Goal: Find specific page/section: Find specific page/section

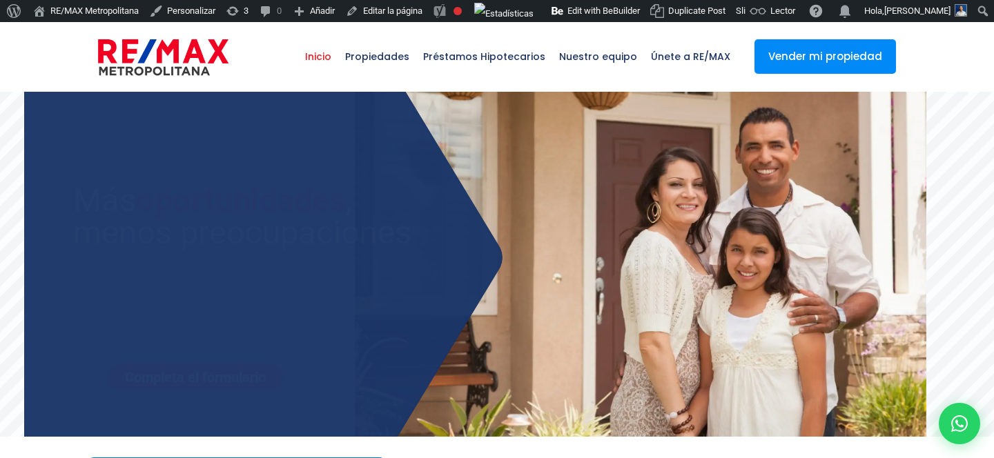
select select
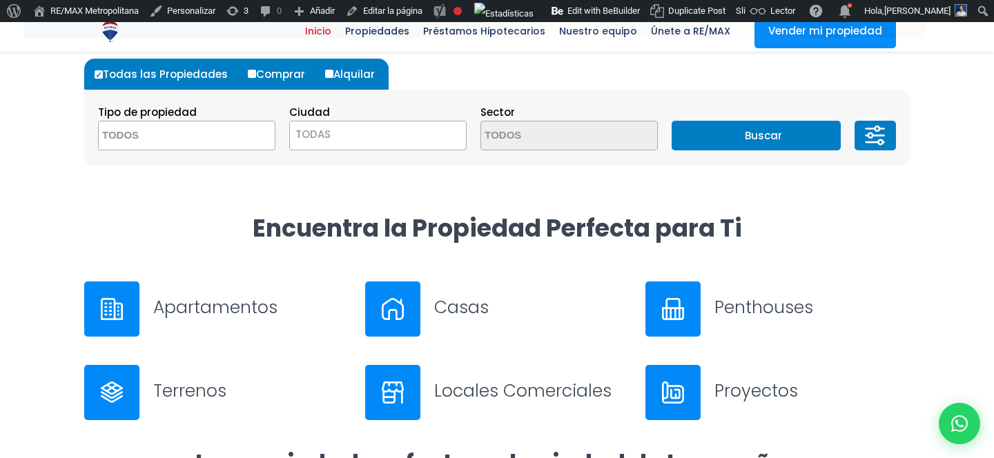
scroll to position [550, 0]
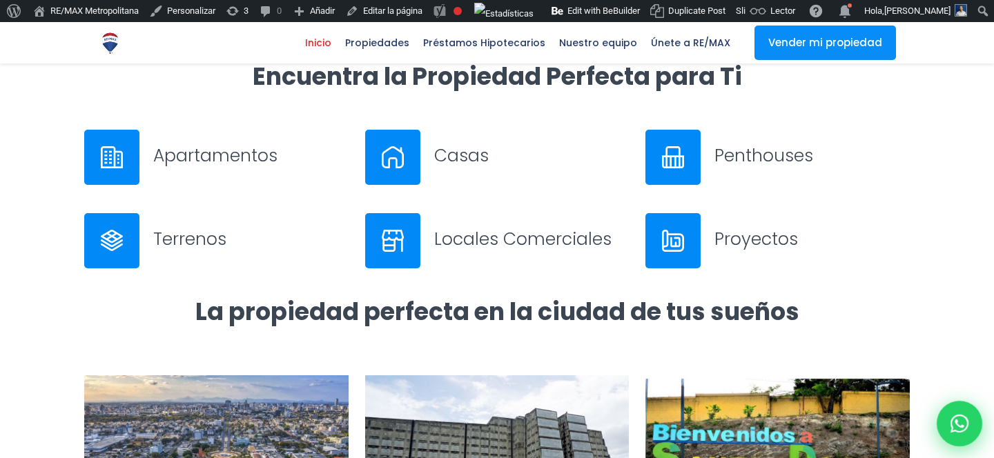
click at [959, 424] on icon at bounding box center [960, 424] width 18 height 18
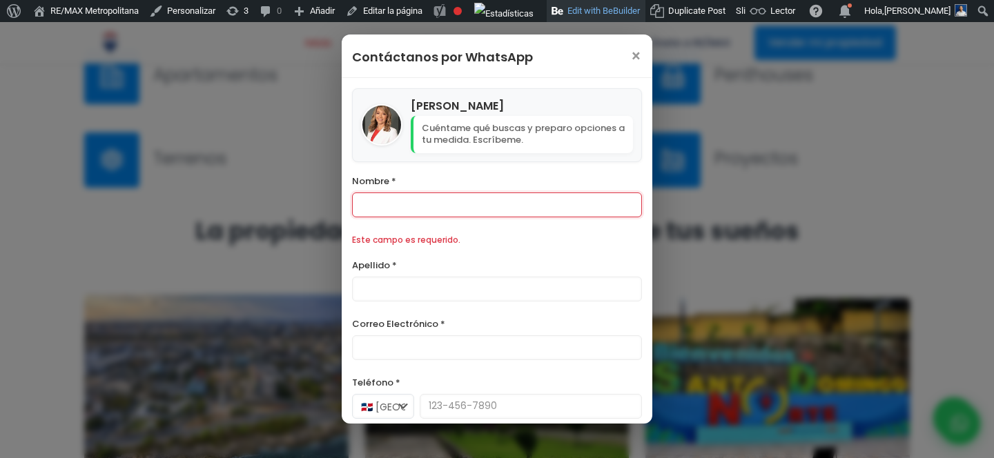
scroll to position [673, 0]
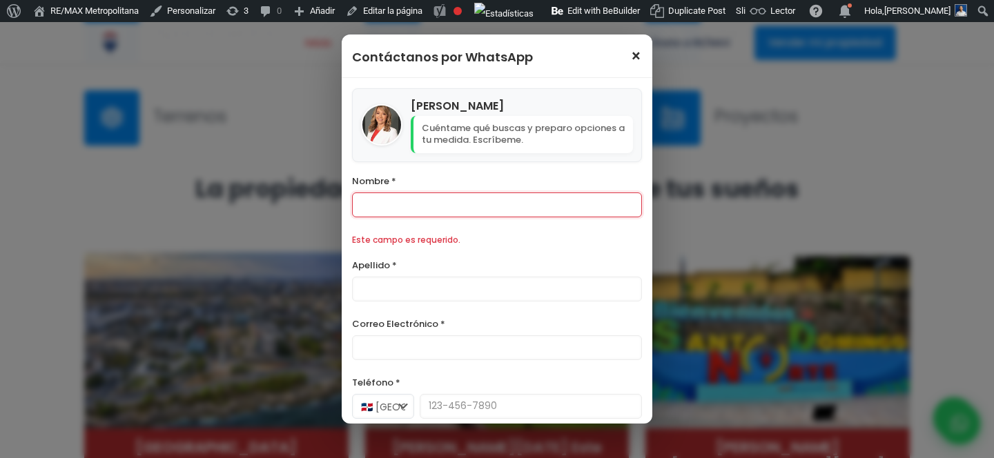
click at [632, 55] on span "×" at bounding box center [636, 56] width 12 height 17
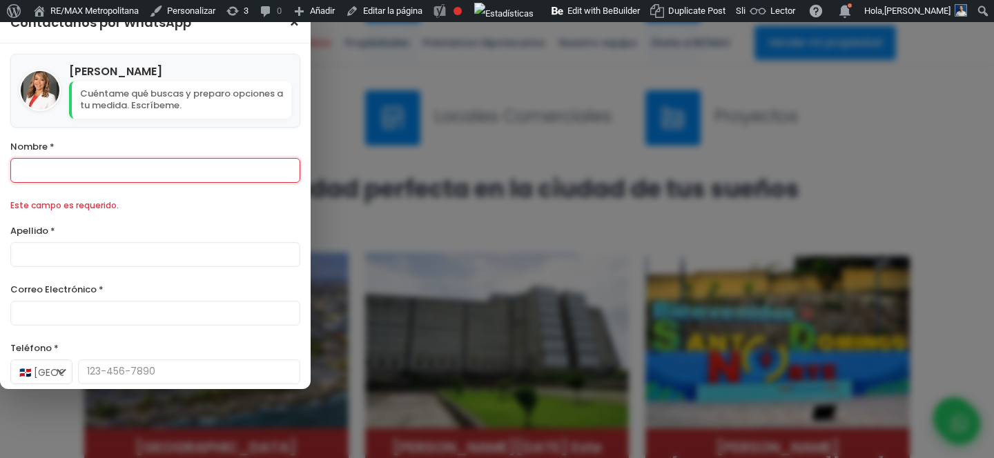
scroll to position [797, 0]
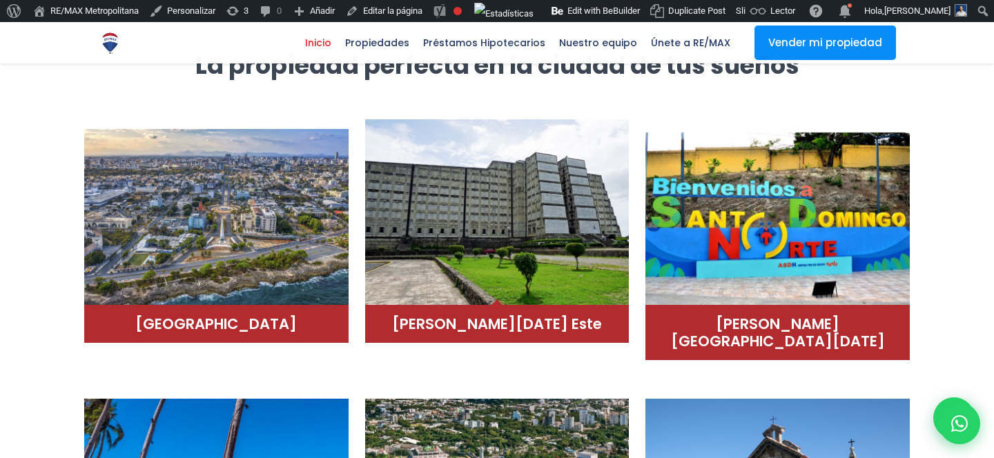
click at [523, 263] on img at bounding box center [497, 212] width 264 height 186
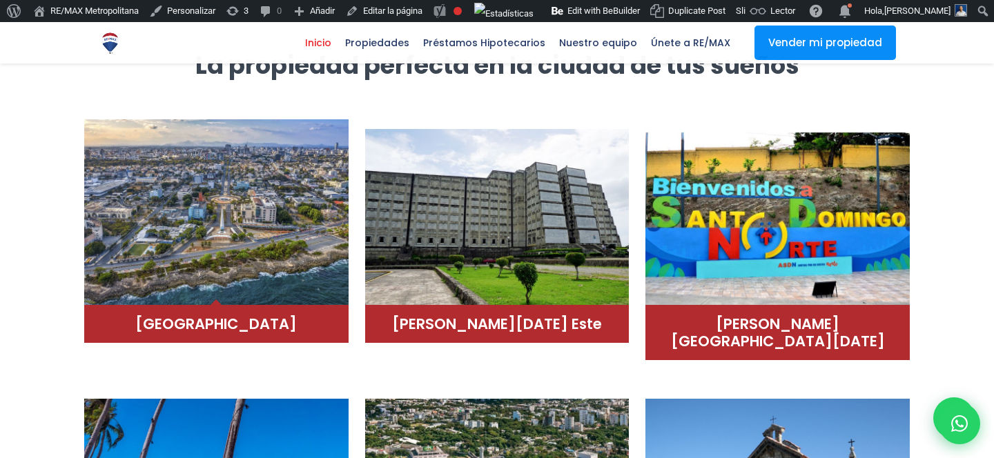
click at [162, 211] on img at bounding box center [216, 212] width 264 height 186
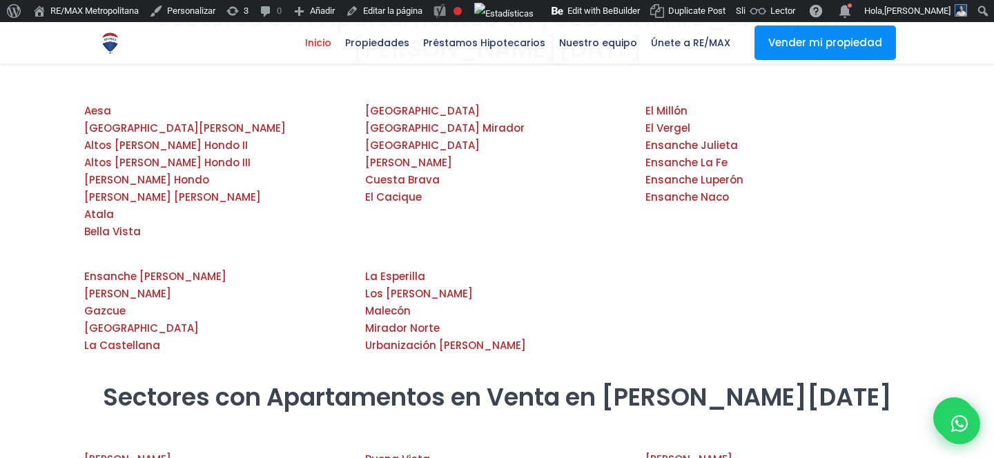
scroll to position [1995, 0]
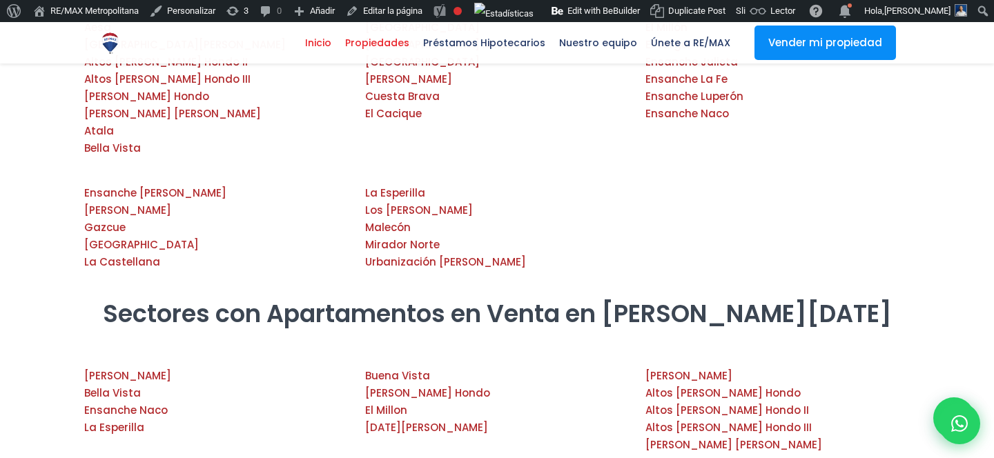
click at [381, 39] on span "Propiedades" at bounding box center [377, 42] width 78 height 21
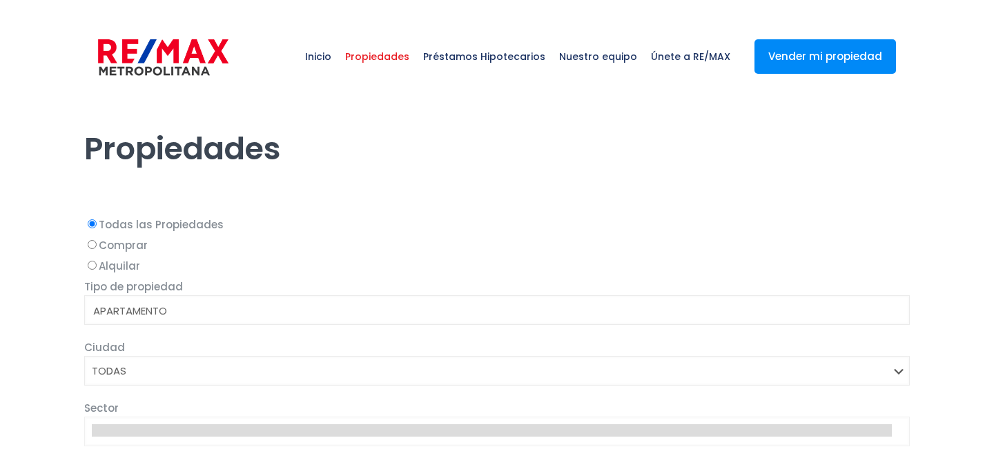
select select
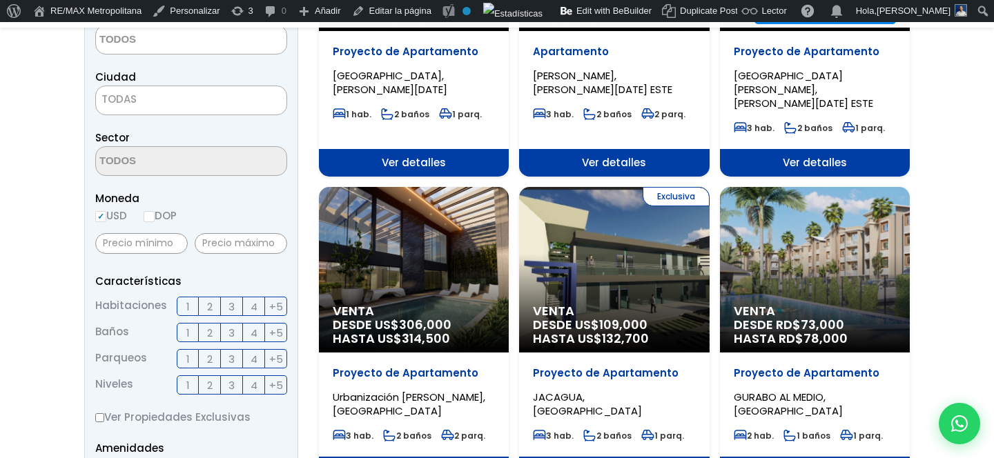
scroll to position [489, 0]
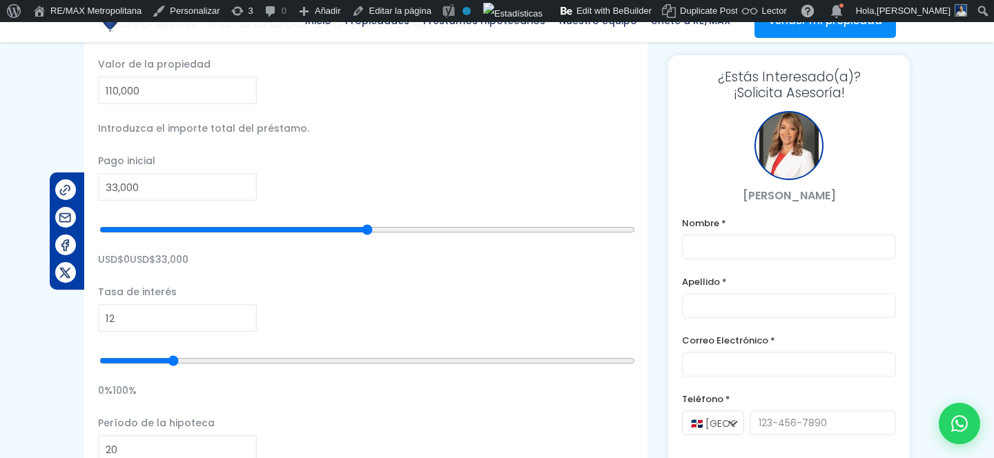
scroll to position [1085, 0]
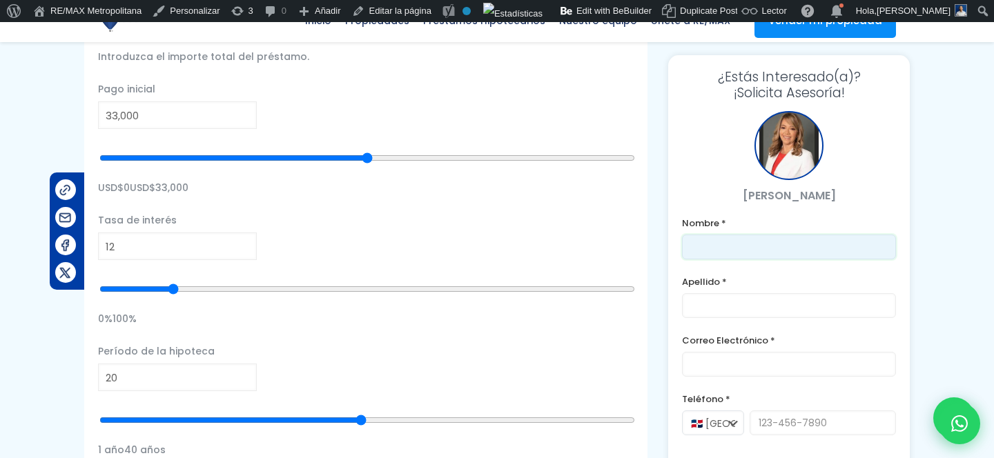
click at [753, 253] on input "text" at bounding box center [789, 247] width 214 height 25
type input "Franklin Alexander"
type input "Gonzalez"
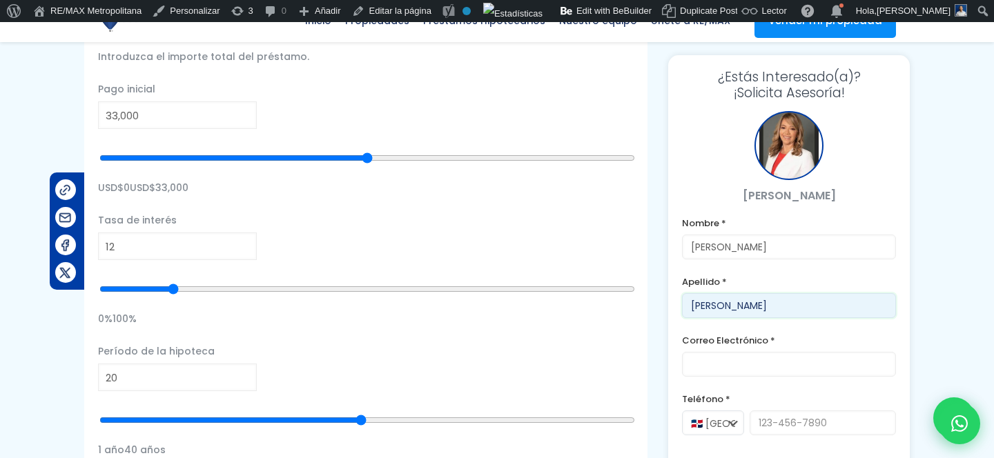
type input "8292302164"
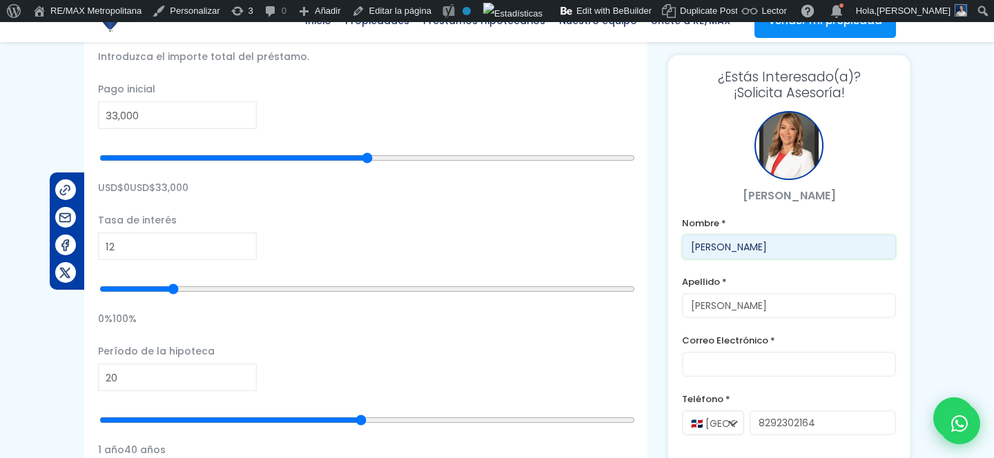
scroll to position [1268, 0]
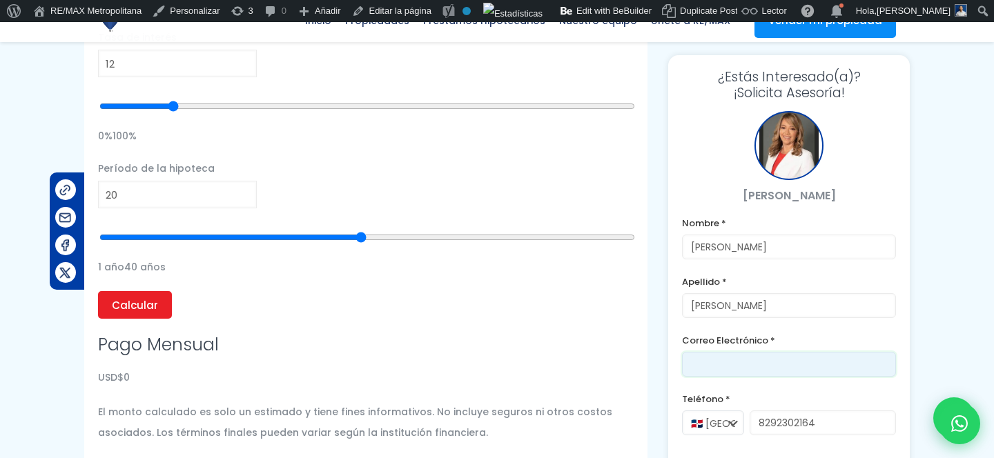
click at [719, 362] on input "email" at bounding box center [789, 364] width 214 height 25
type input "mama@be"
click at [974, 423] on div at bounding box center [960, 424] width 46 height 46
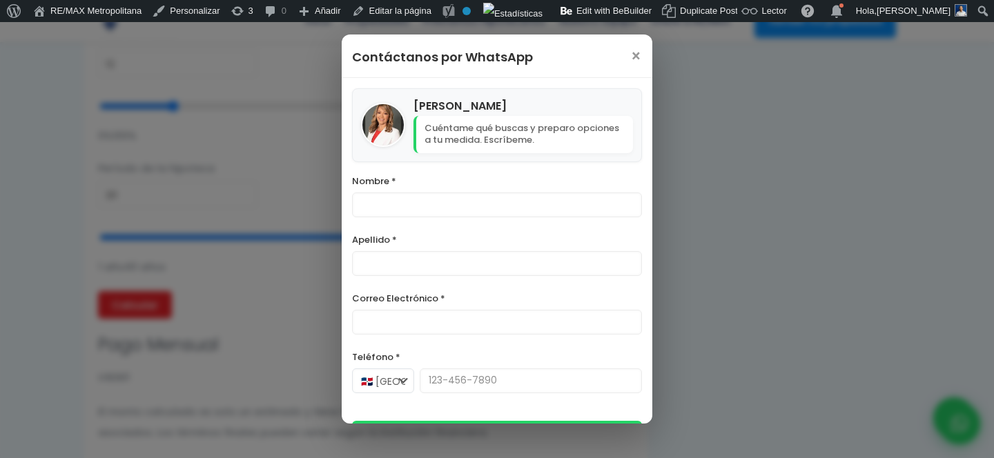
click at [623, 53] on div "Contáctanos por WhatsApp ×" at bounding box center [497, 56] width 311 height 43
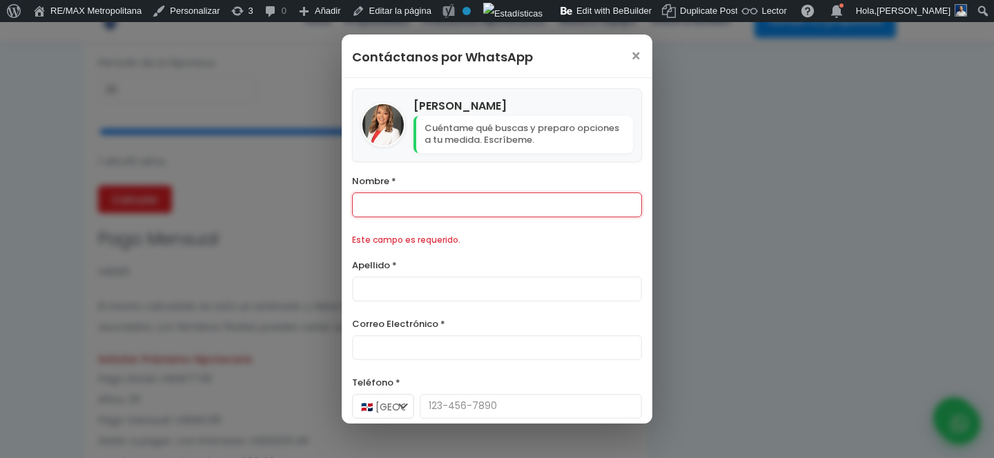
scroll to position [1391, 0]
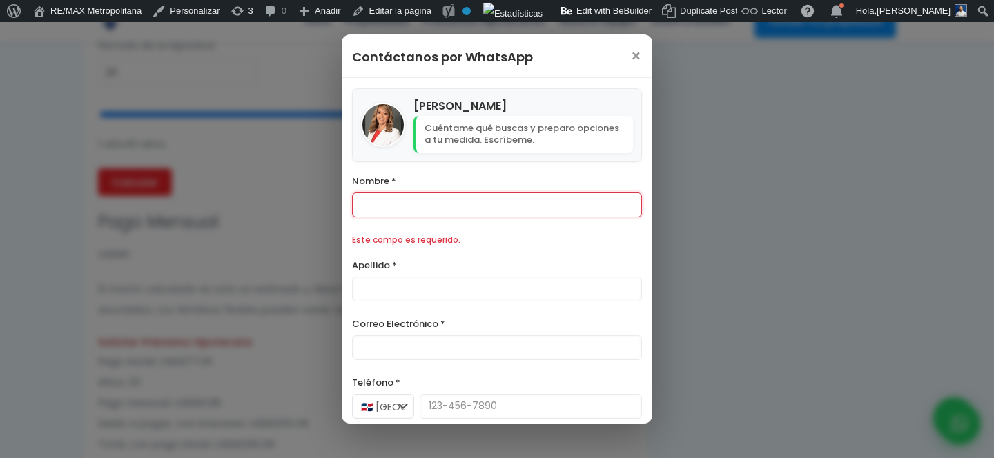
click at [652, 63] on div "Contáctanos por WhatsApp ×" at bounding box center [497, 56] width 311 height 43
click at [628, 53] on div "Contáctanos por WhatsApp ×" at bounding box center [497, 56] width 311 height 43
click at [638, 54] on span "×" at bounding box center [636, 56] width 12 height 17
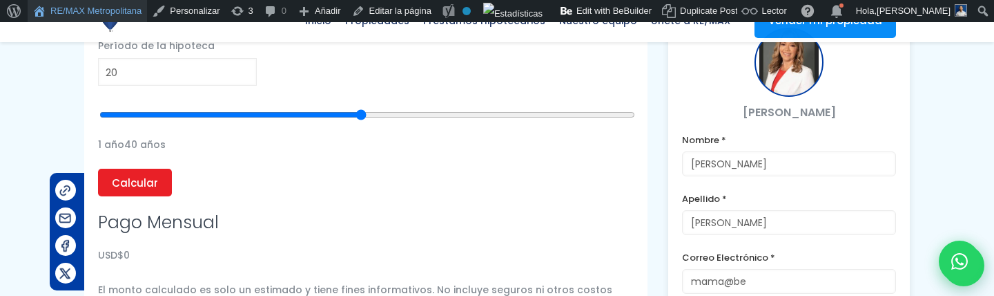
click at [94, 11] on link "RE/MAX Metropolitana" at bounding box center [87, 11] width 119 height 22
